Goal: Use online tool/utility: Utilize a website feature to perform a specific function

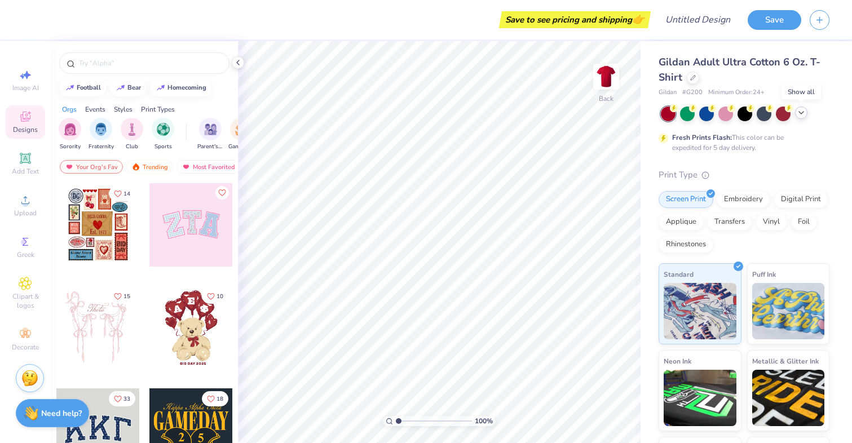
click at [803, 110] on icon at bounding box center [801, 112] width 9 height 9
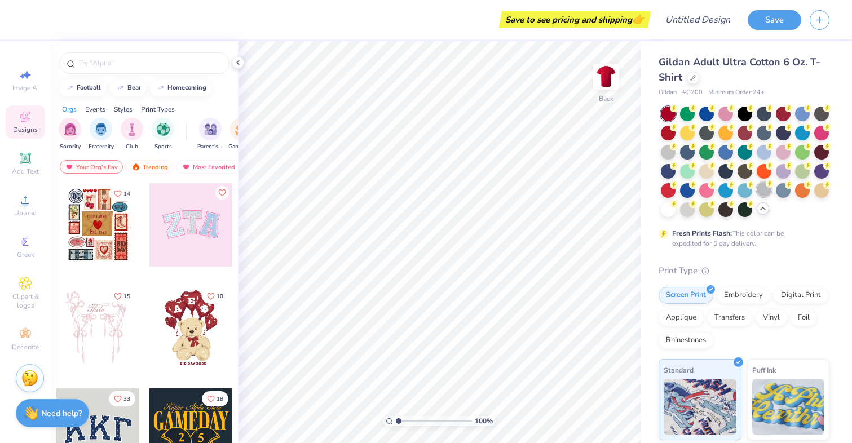
click at [767, 188] on div at bounding box center [764, 189] width 15 height 15
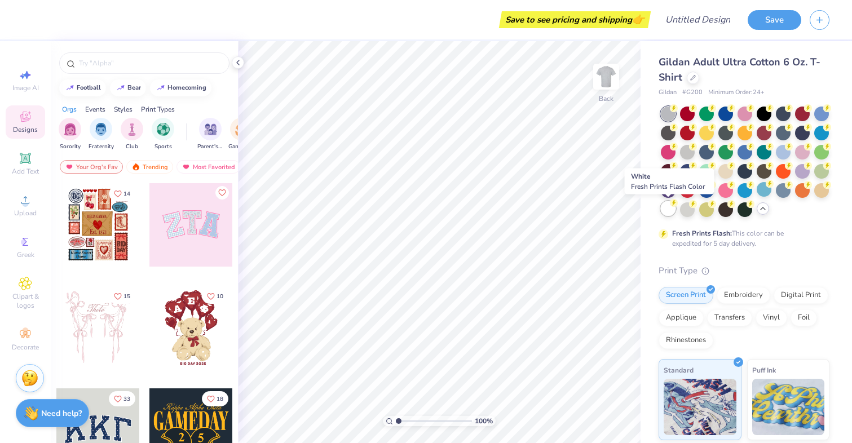
click at [670, 211] on div at bounding box center [668, 208] width 15 height 15
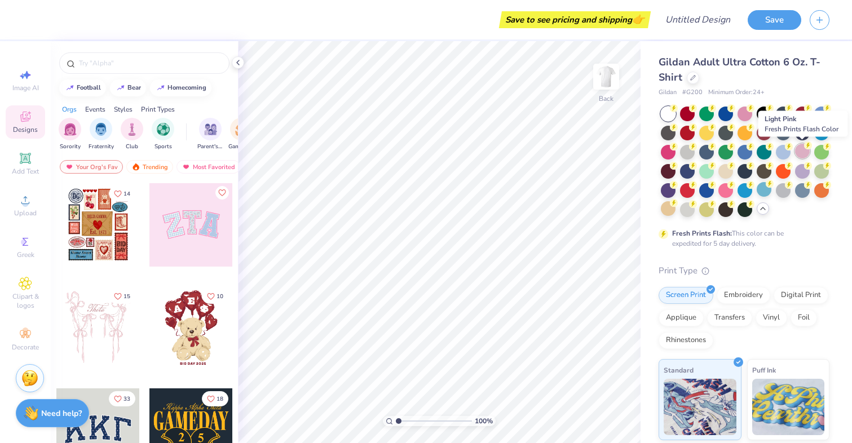
click at [806, 153] on div at bounding box center [802, 151] width 15 height 15
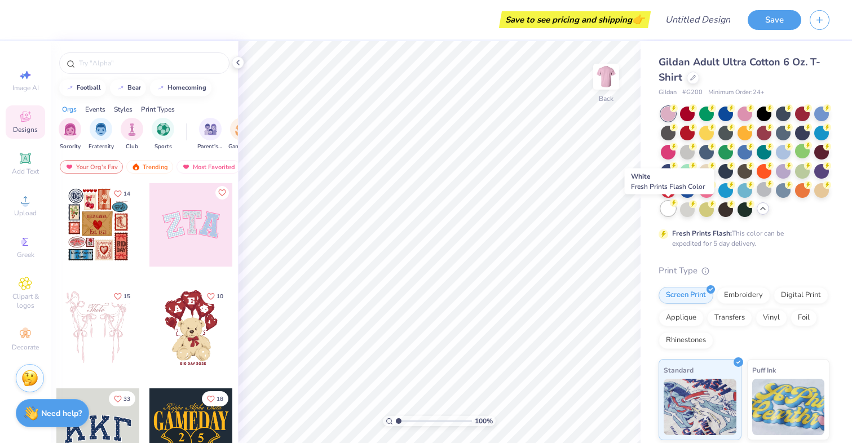
click at [668, 213] on div at bounding box center [668, 208] width 15 height 15
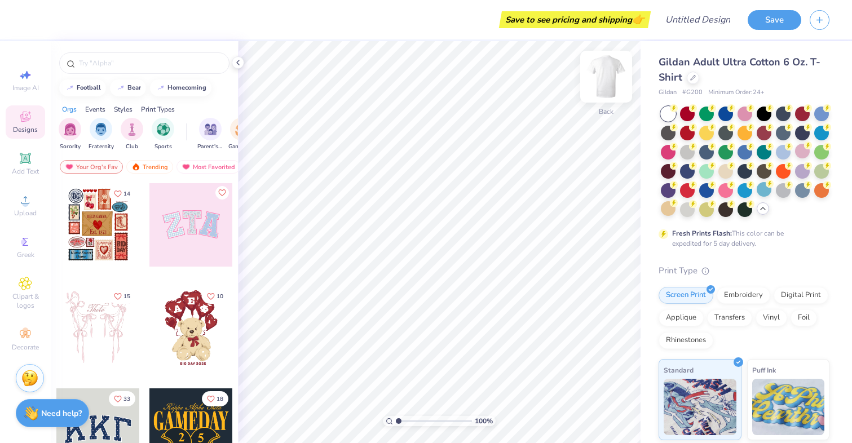
click at [612, 78] on img at bounding box center [606, 76] width 45 height 45
click at [102, 213] on div at bounding box center [97, 224] width 83 height 83
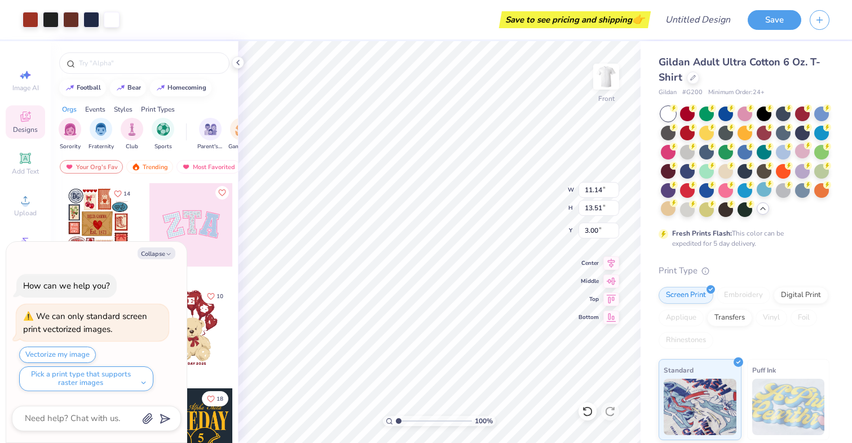
type textarea "x"
type input "9.14"
type input "11.09"
type input "5.42"
type textarea "x"
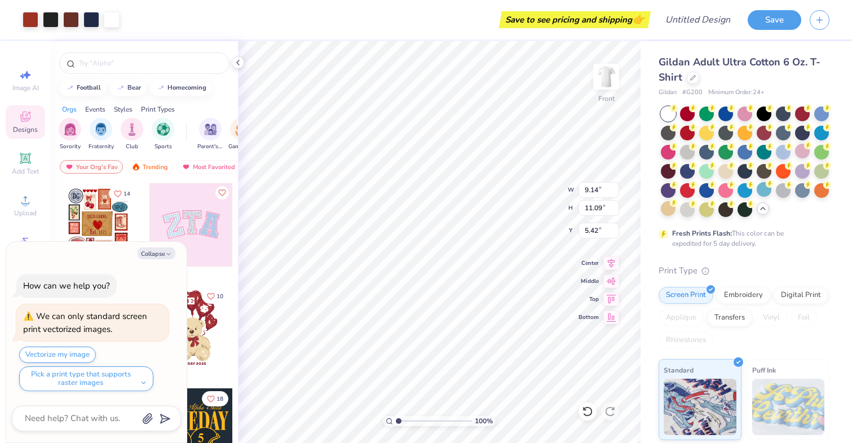
type input "5.38"
click at [611, 74] on img at bounding box center [606, 76] width 45 height 45
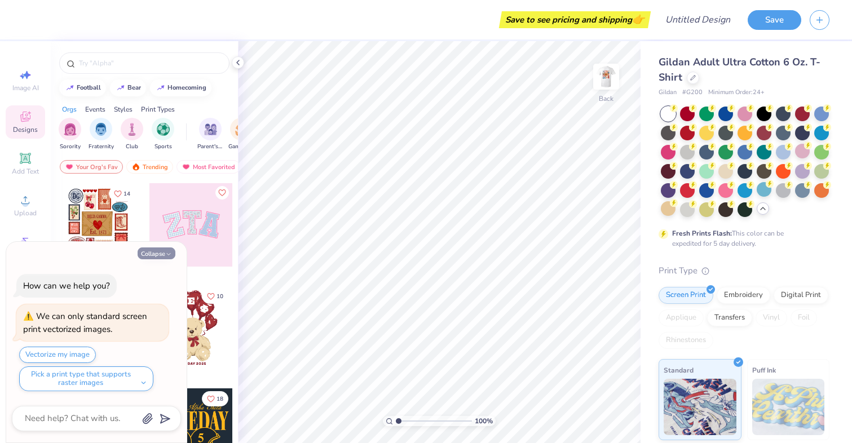
click at [162, 249] on button "Collapse" at bounding box center [157, 254] width 38 height 12
type textarea "x"
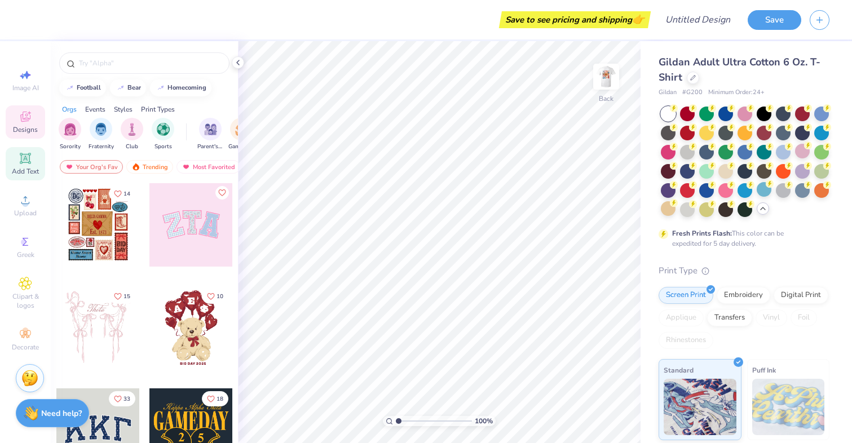
click at [23, 171] on span "Add Text" at bounding box center [25, 171] width 27 height 9
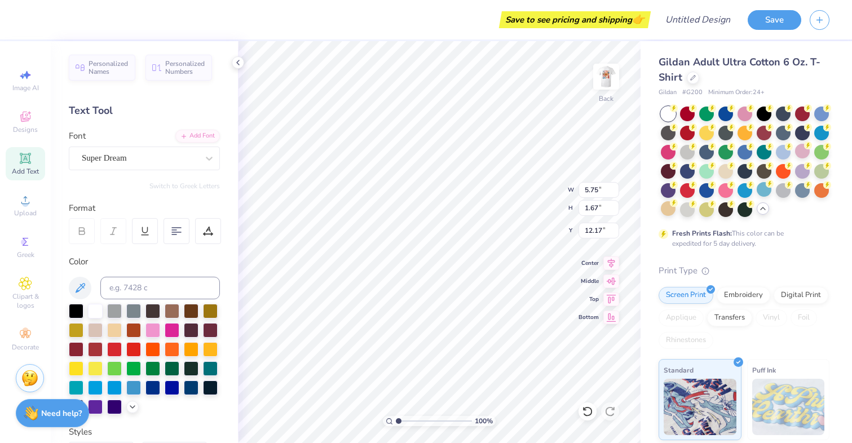
scroll to position [0, 3]
type textarea "Alpha Omega Epsilon"
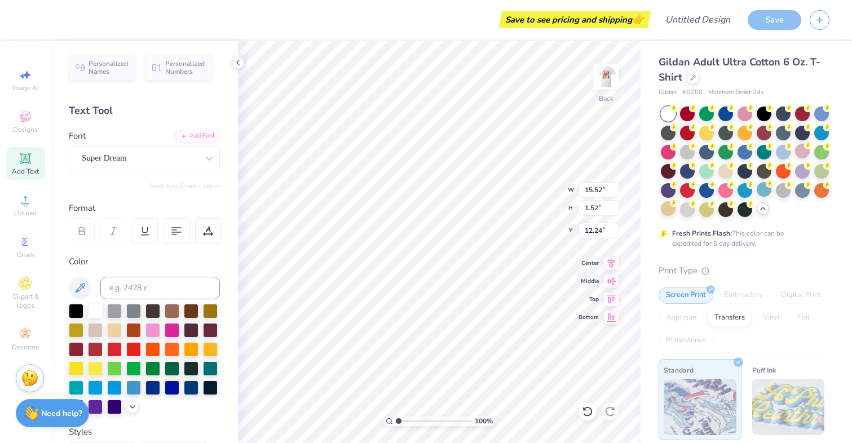
type input "11.42"
type input "1.12"
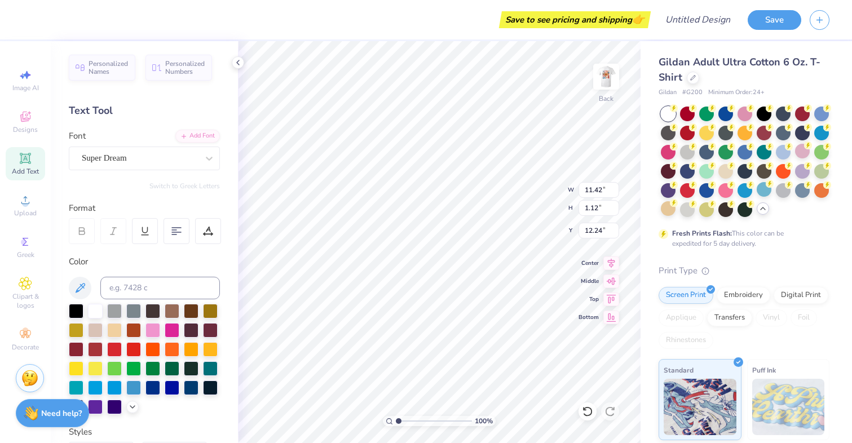
type input "3.54"
click at [170, 152] on div "Super Dream" at bounding box center [140, 157] width 118 height 17
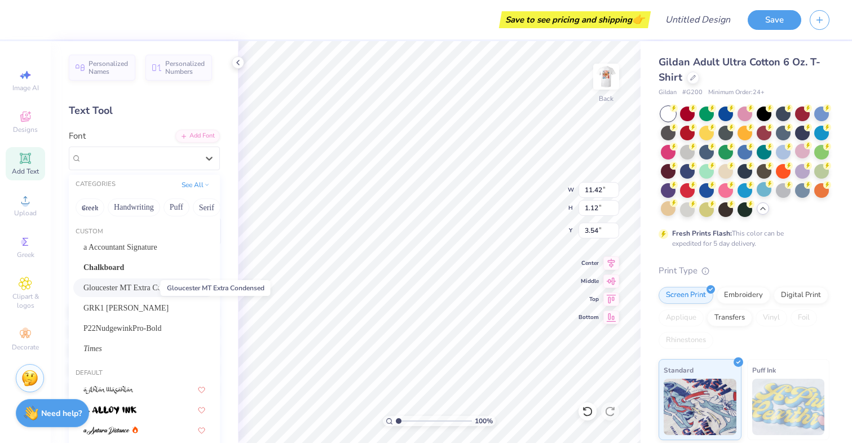
click at [128, 289] on span "Gloucester MT Extra Condensed" at bounding box center [135, 288] width 104 height 12
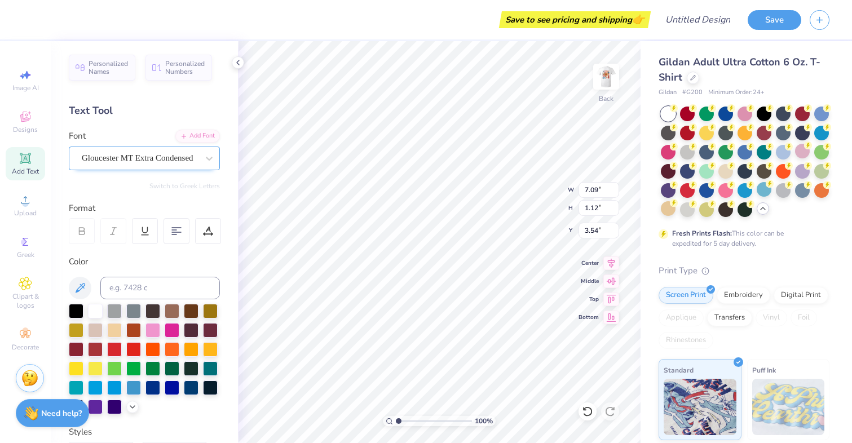
click at [175, 160] on div "Gloucester MT Extra Condensed" at bounding box center [140, 157] width 118 height 17
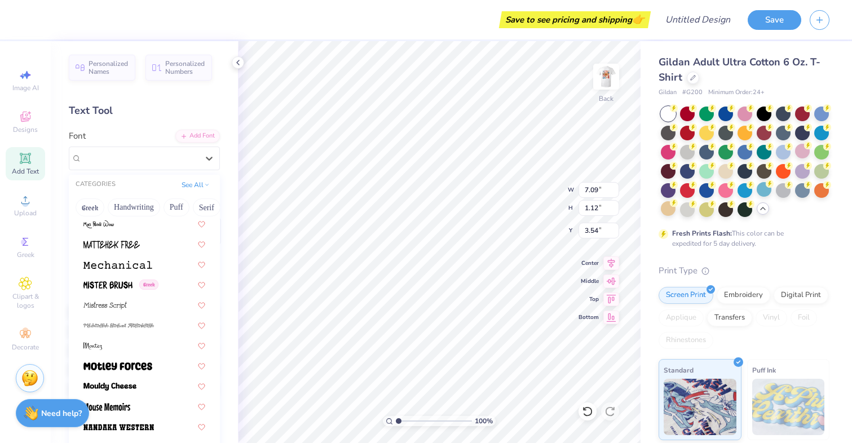
scroll to position [4108, 0]
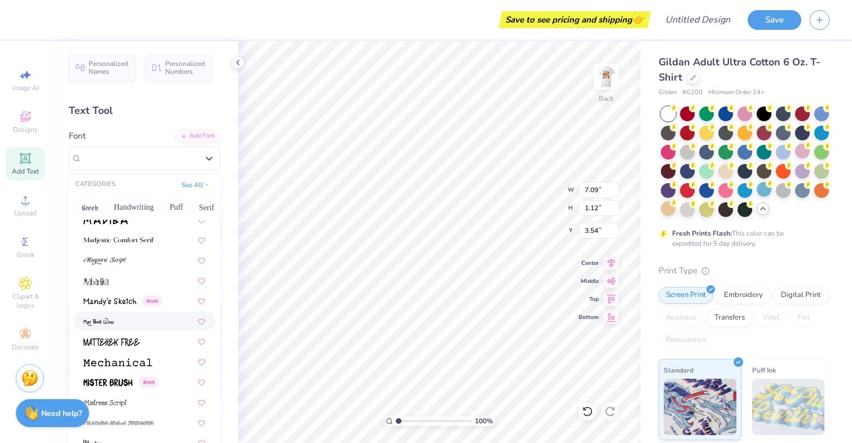
click at [96, 321] on img at bounding box center [98, 322] width 30 height 8
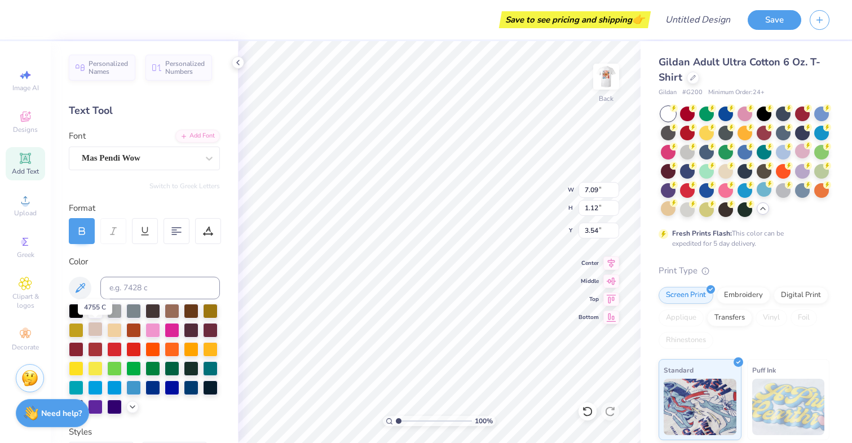
type input "5.67"
type input "0.95"
type input "3.62"
click at [145, 160] on div "Mas Pendi Wow" at bounding box center [140, 157] width 118 height 17
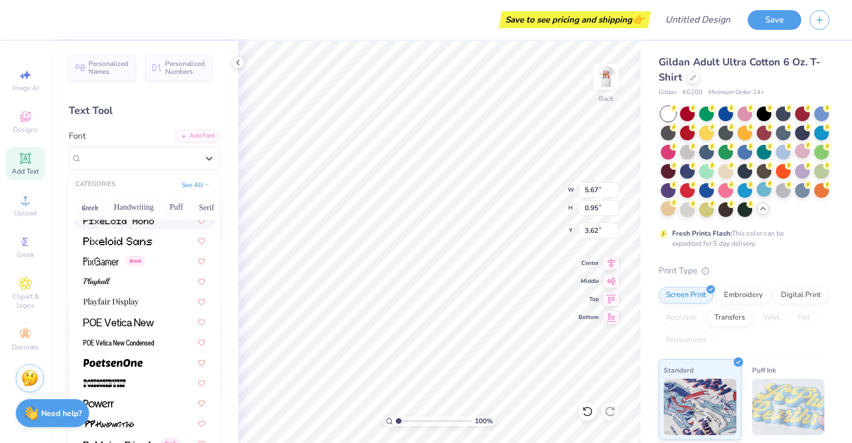
scroll to position [4885, 0]
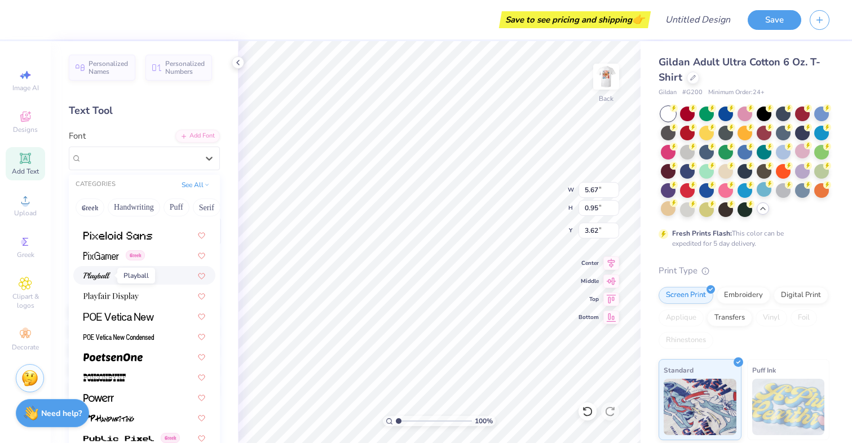
click at [107, 273] on img at bounding box center [96, 276] width 27 height 8
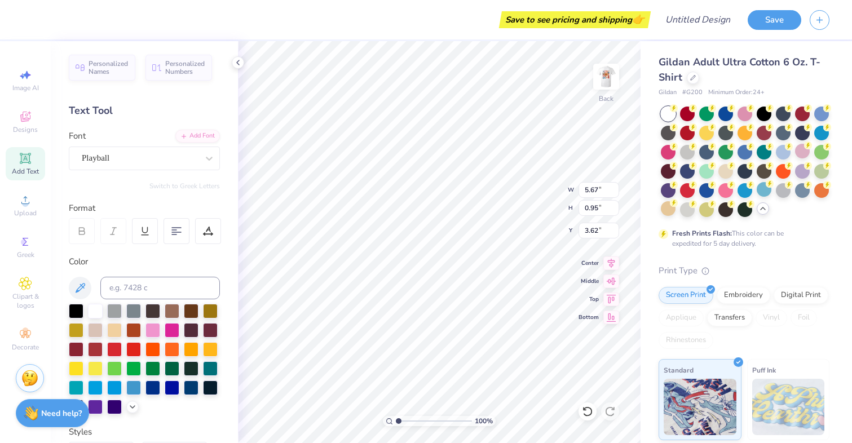
type input "10.07"
type input "1.20"
type input "3.50"
type input "7.32"
type input "0.87"
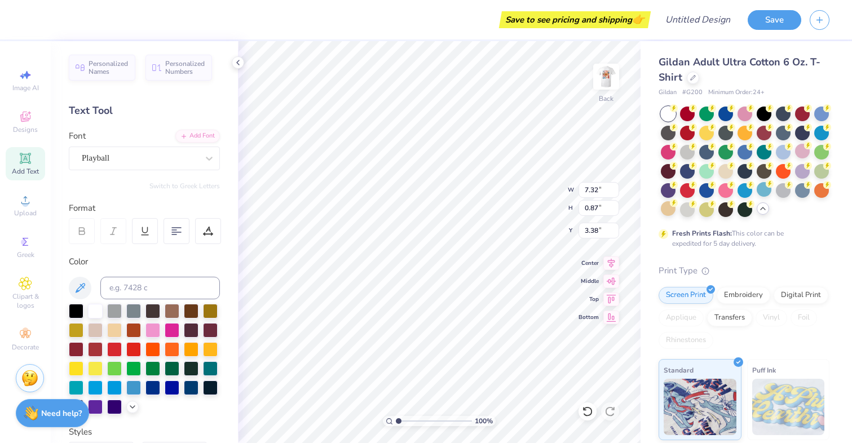
type input "3.38"
click at [28, 21] on div at bounding box center [31, 19] width 16 height 16
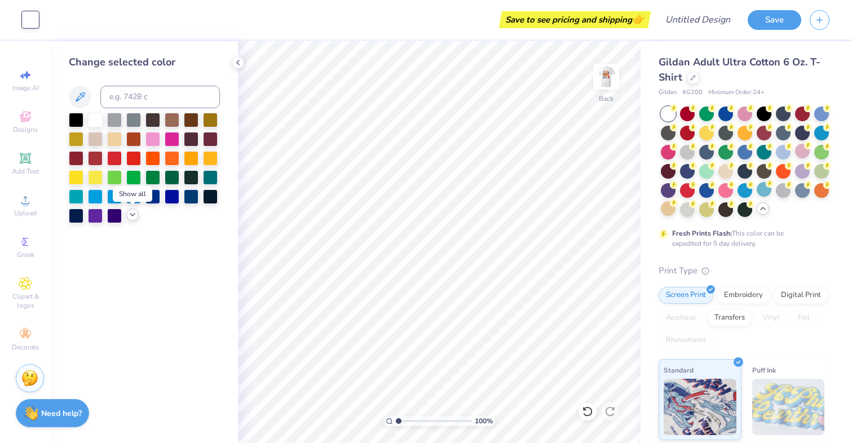
click at [129, 212] on icon at bounding box center [132, 214] width 9 height 9
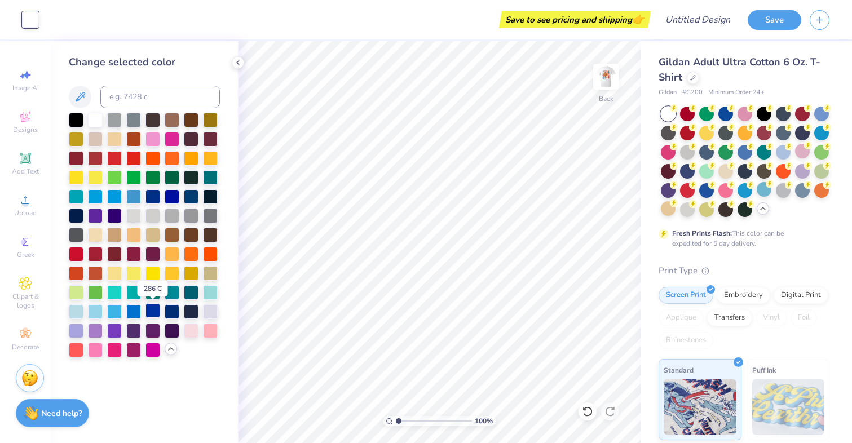
click at [156, 311] on div at bounding box center [152, 310] width 15 height 15
click at [593, 78] on img at bounding box center [606, 76] width 45 height 45
